Goal: Check status: Check status

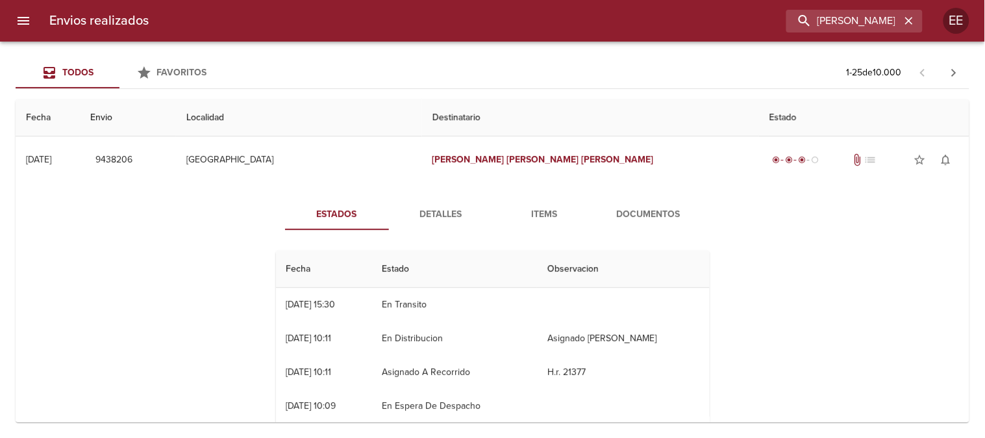
click at [910, 20] on icon "button" at bounding box center [909, 21] width 8 height 8
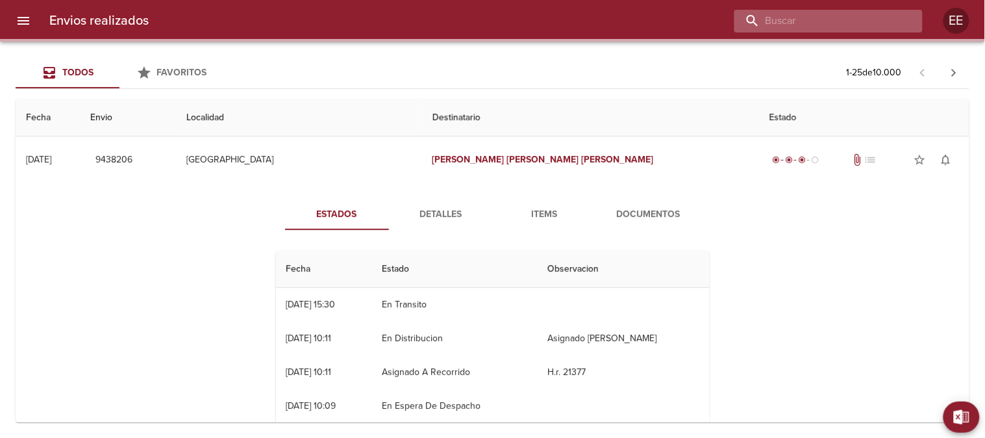
click at [868, 24] on input "buscar" at bounding box center [818, 21] width 166 height 23
paste input "[PERSON_NAME] ML"
type input "[PERSON_NAME] ML"
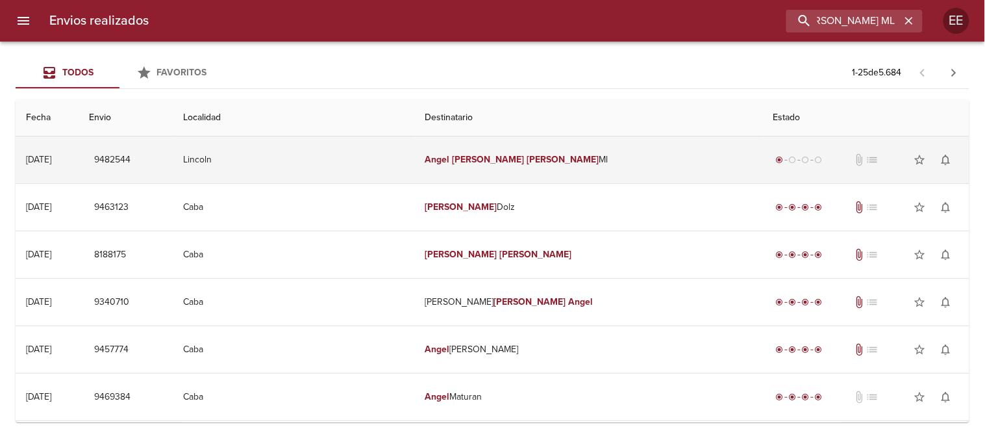
scroll to position [0, 0]
click at [496, 158] on em "[PERSON_NAME]" at bounding box center [489, 159] width 72 height 11
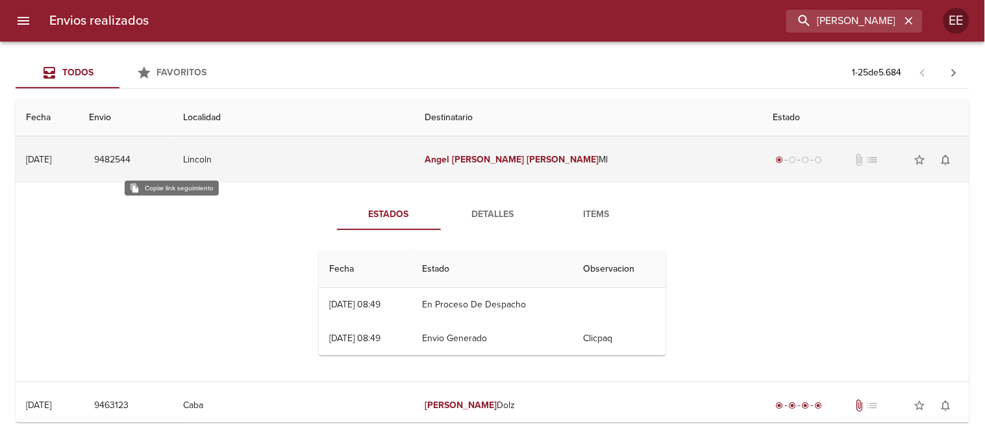
click at [131, 154] on span "9482544" at bounding box center [112, 160] width 36 height 16
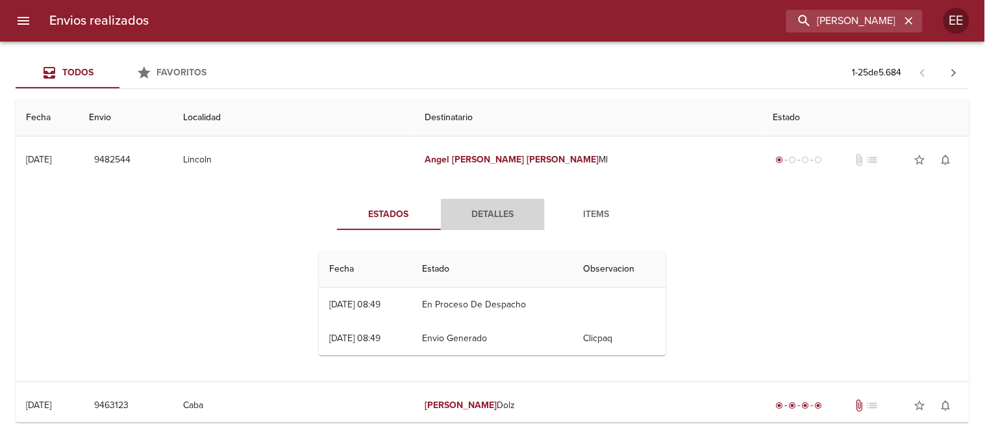
click at [482, 208] on span "Detalles" at bounding box center [493, 215] width 88 height 16
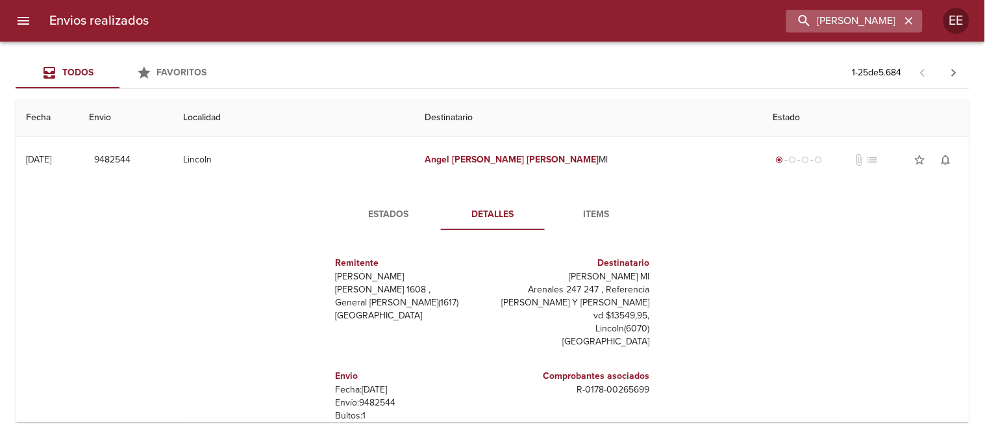
click at [909, 16] on icon "button" at bounding box center [909, 20] width 13 height 13
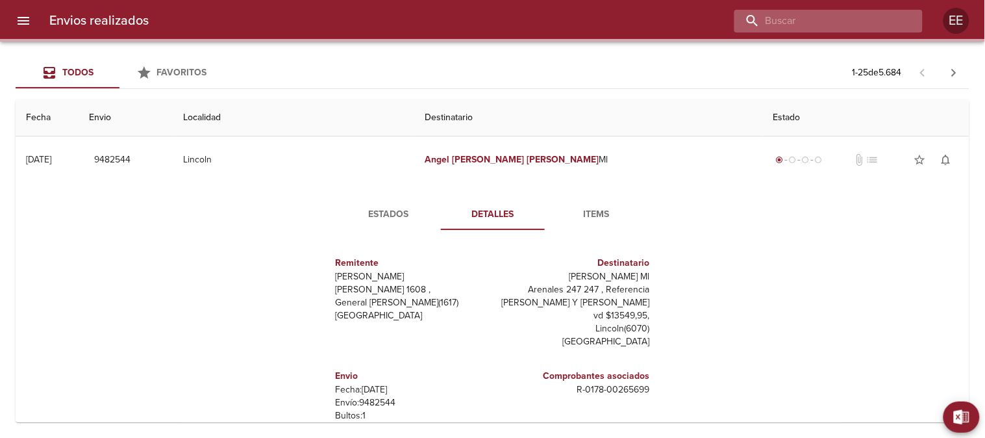
click at [851, 21] on input "buscar" at bounding box center [818, 21] width 166 height 23
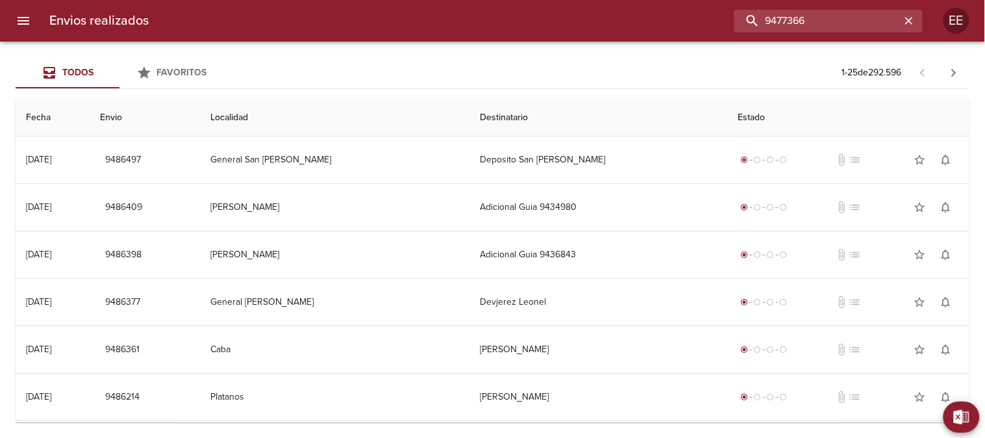
type input "9477366"
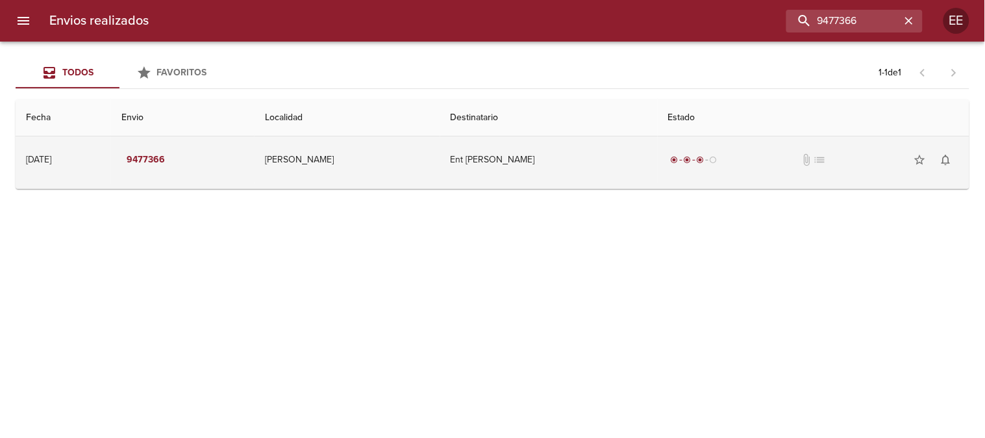
click at [440, 157] on td "[PERSON_NAME]" at bounding box center [347, 159] width 185 height 47
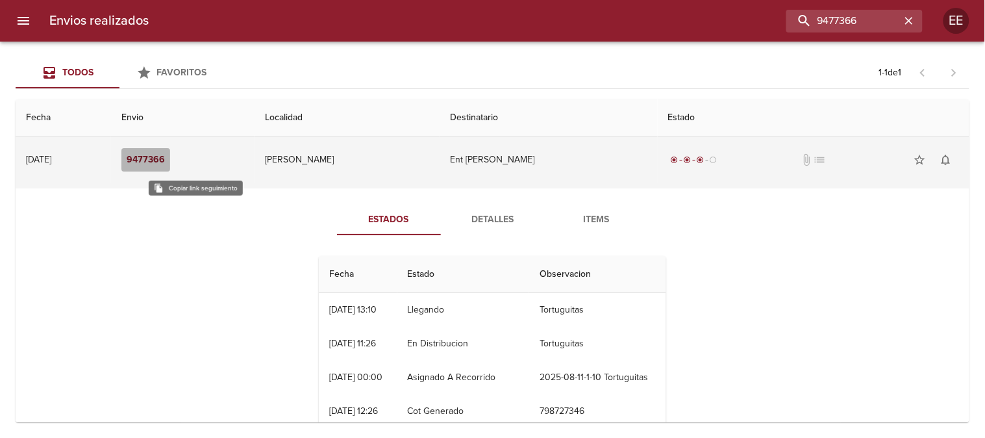
click at [165, 155] on em "9477366" at bounding box center [146, 160] width 38 height 16
